Goal: Task Accomplishment & Management: Complete application form

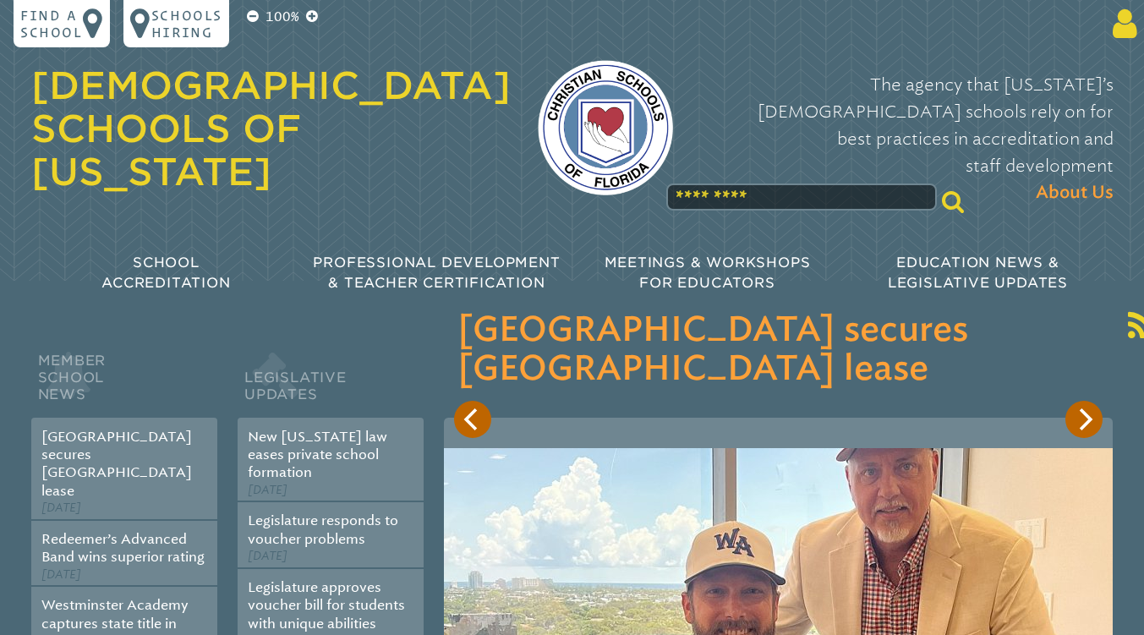
click at [1126, 21] on icon at bounding box center [1121, 24] width 31 height 34
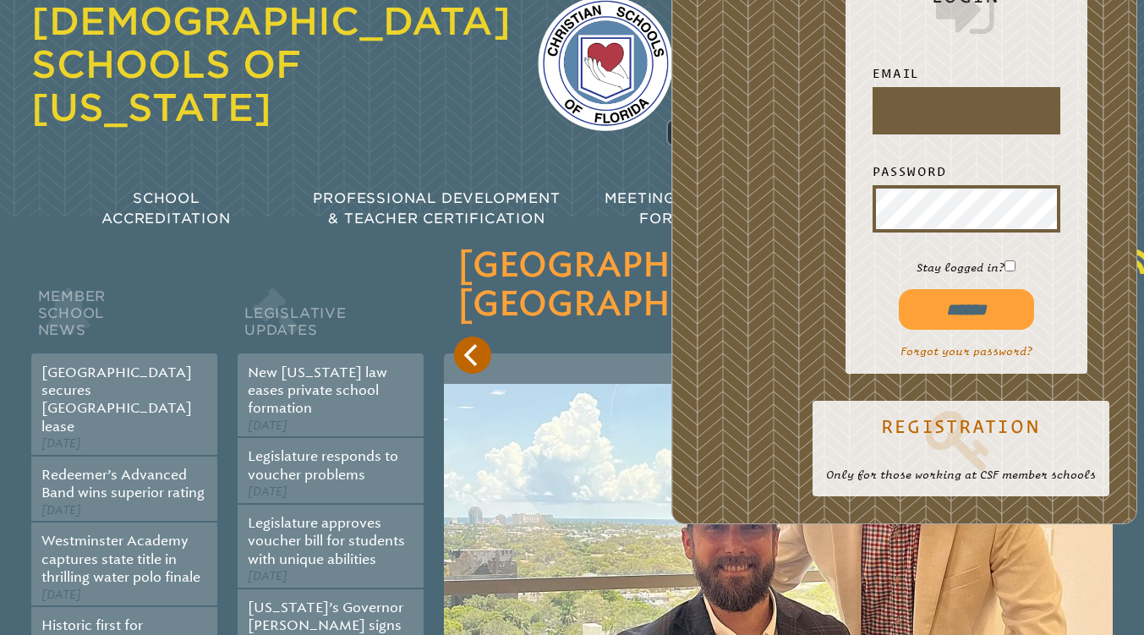
scroll to position [85, 0]
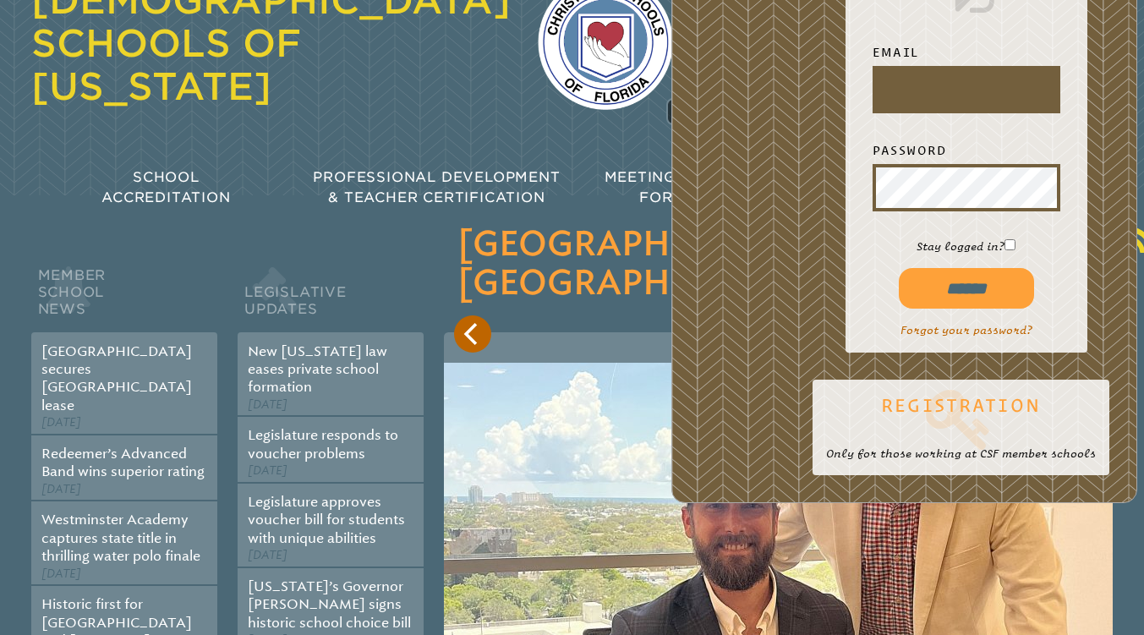
click at [950, 414] on icon at bounding box center [961, 419] width 270 height 68
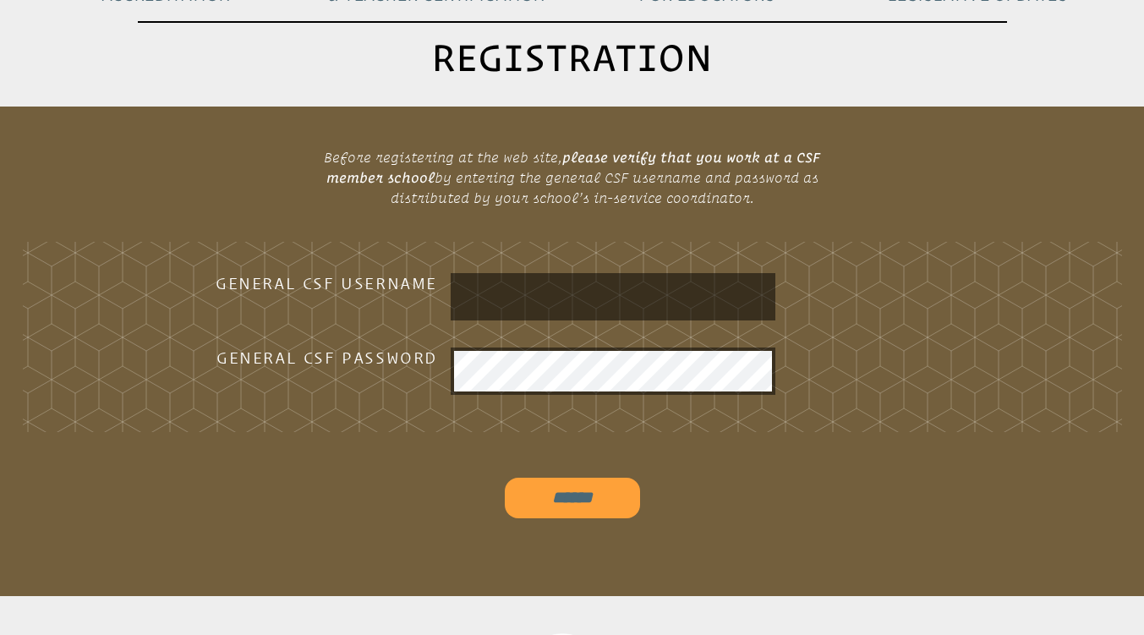
scroll to position [288, 0]
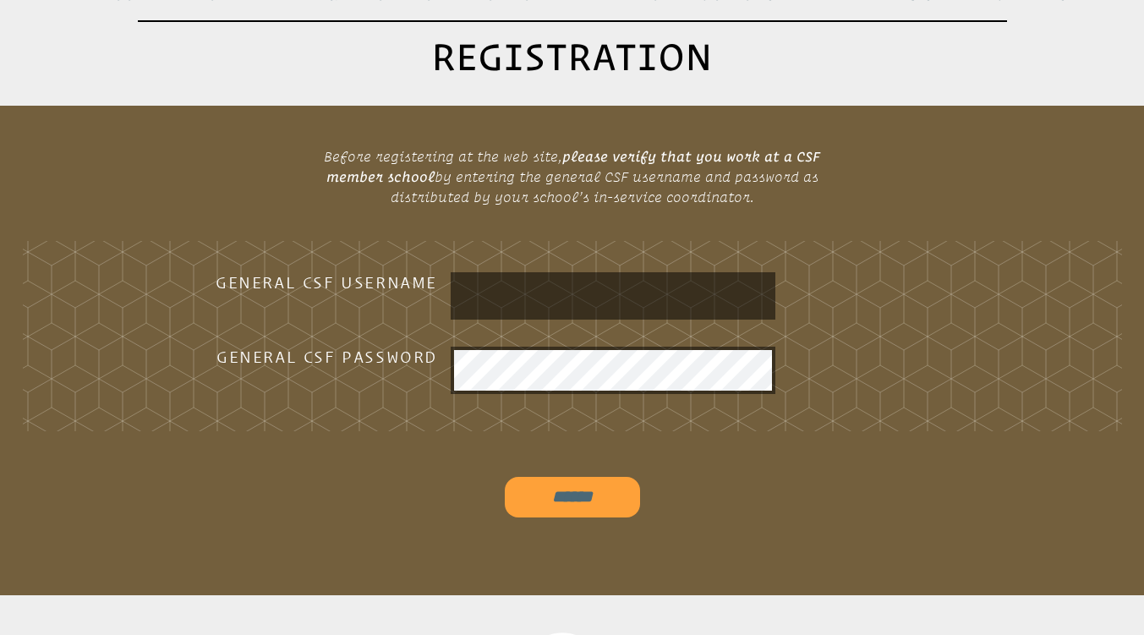
click at [551, 277] on input "text" at bounding box center [613, 296] width 318 height 41
type input "*********"
click at [592, 497] on input "******" at bounding box center [572, 497] width 135 height 41
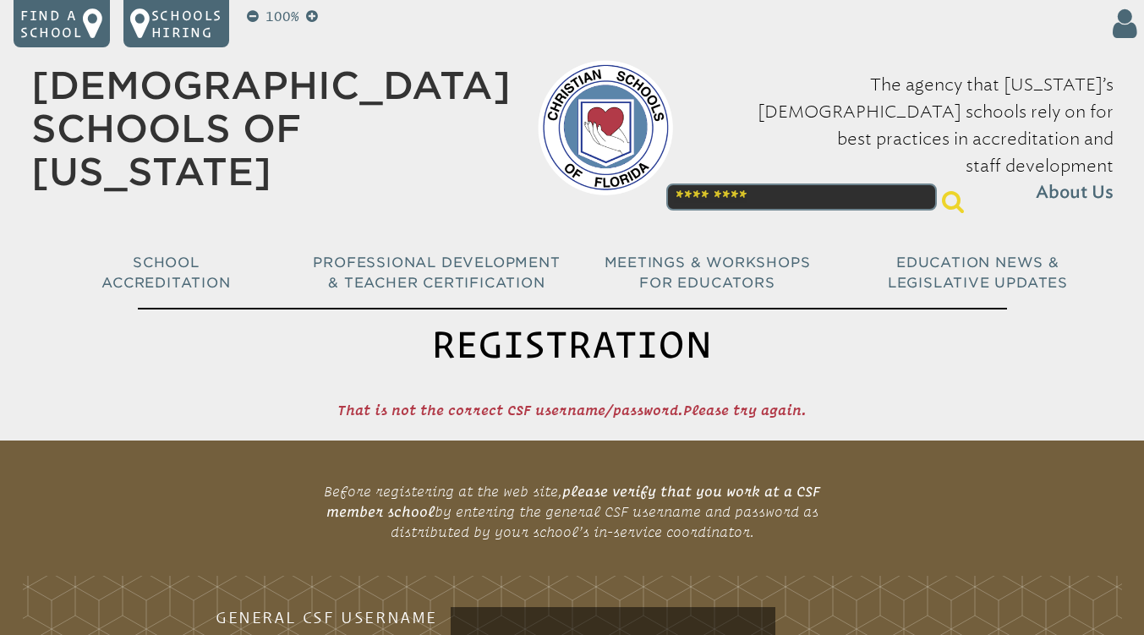
scroll to position [260, 0]
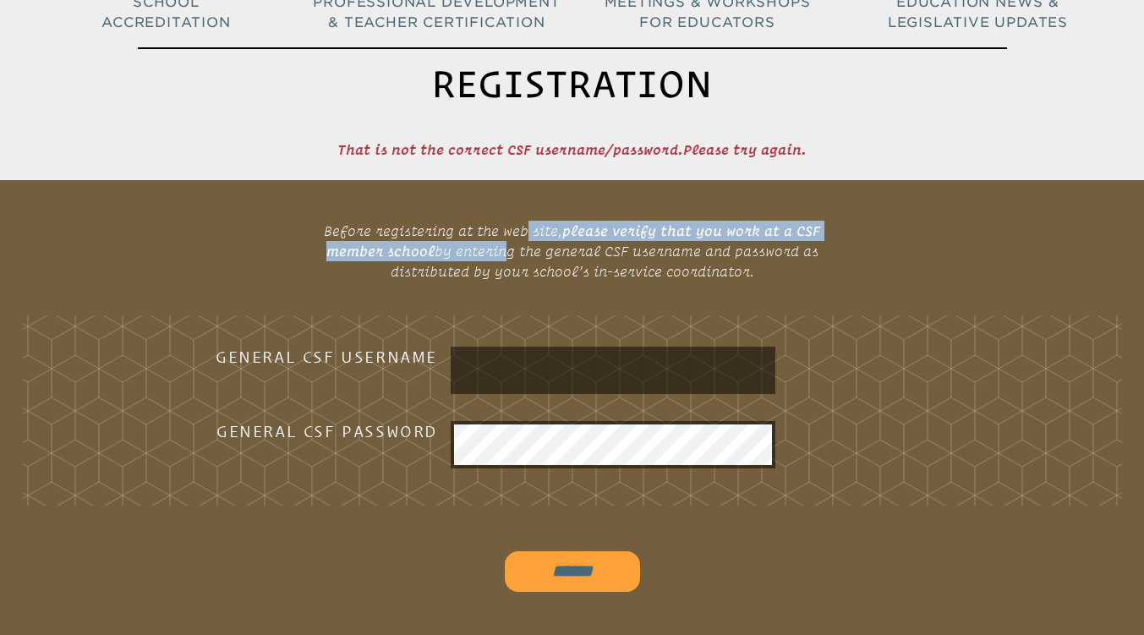
drag, startPoint x: 496, startPoint y: 240, endPoint x: 496, endPoint y: 259, distance: 18.6
click at [496, 259] on p "Before registering at the web site, please verify that you work at a CSF member…" at bounding box center [572, 251] width 555 height 74
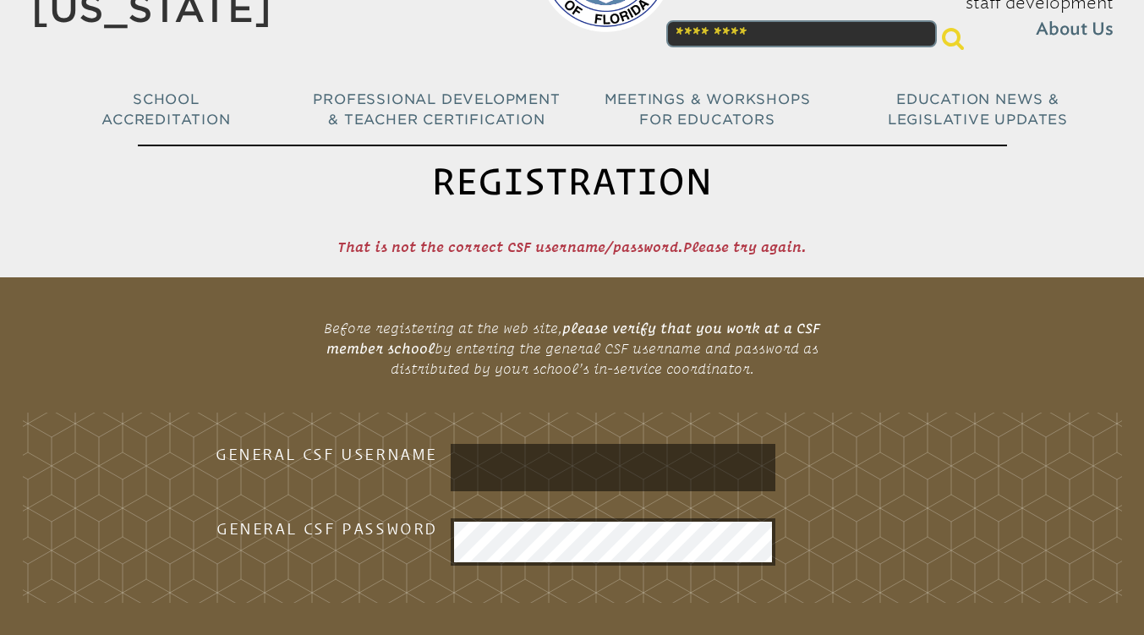
scroll to position [164, 0]
